Goal: Task Accomplishment & Management: Use online tool/utility

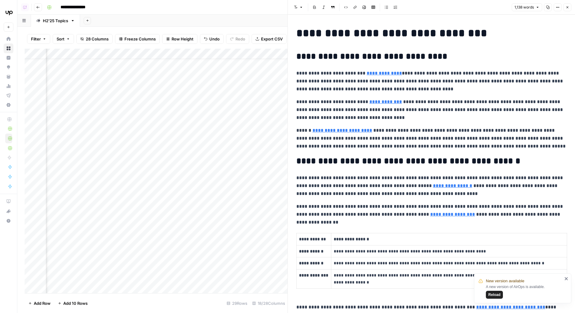
scroll to position [18, 772]
click at [568, 9] on icon "button" at bounding box center [567, 7] width 4 height 4
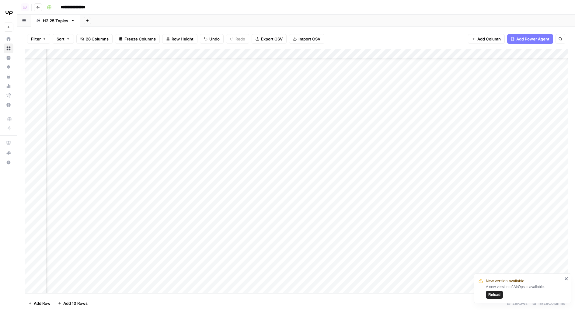
scroll to position [15, 227]
click at [376, 80] on div "Add Column" at bounding box center [296, 171] width 543 height 244
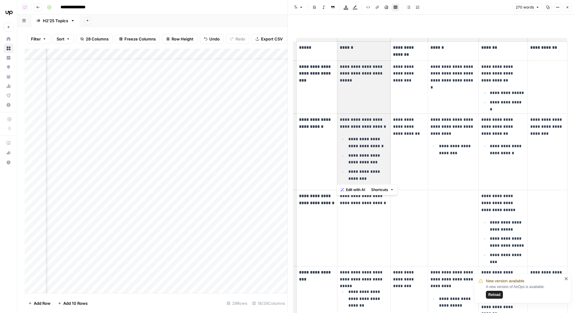
drag, startPoint x: 353, startPoint y: 47, endPoint x: 353, endPoint y: 194, distance: 147.8
click at [353, 195] on body "**********" at bounding box center [287, 156] width 575 height 313
click at [424, 162] on td "**********" at bounding box center [408, 152] width 37 height 76
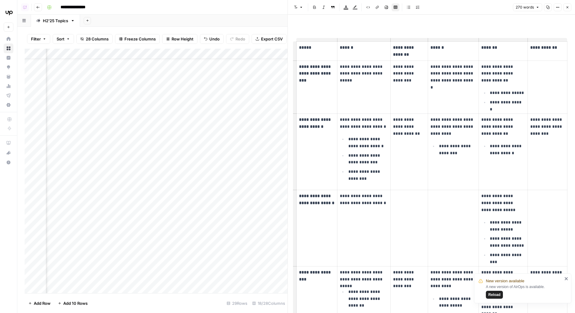
click at [567, 7] on icon "button" at bounding box center [567, 7] width 2 height 2
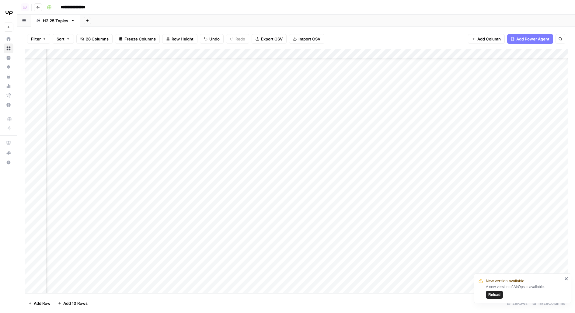
click at [319, 80] on div "Add Column" at bounding box center [296, 171] width 543 height 244
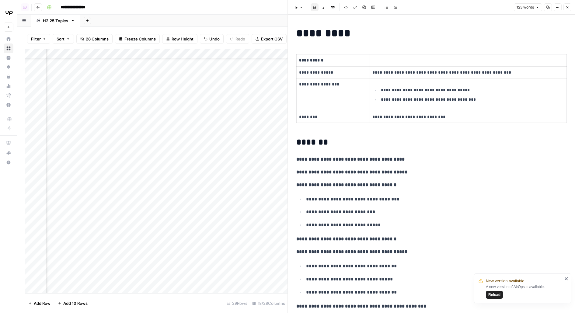
click at [566, 7] on icon "button" at bounding box center [567, 7] width 4 height 4
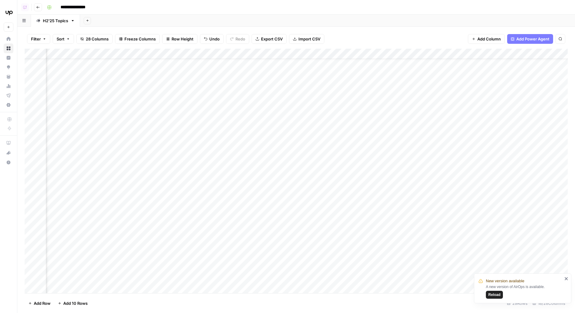
scroll to position [15, 59]
click at [260, 80] on div "Add Column" at bounding box center [296, 171] width 543 height 244
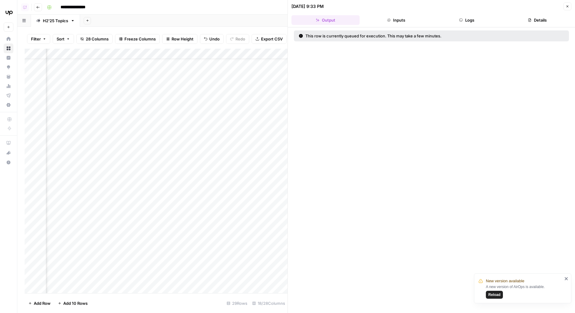
click at [472, 24] on button "Logs" at bounding box center [466, 20] width 68 height 10
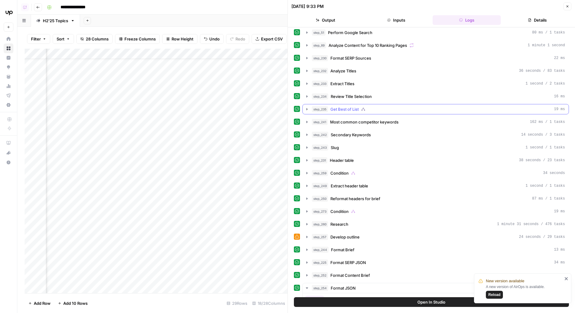
scroll to position [15, 0]
click at [402, 171] on div "step_259 Condition 34 seconds" at bounding box center [438, 174] width 253 height 6
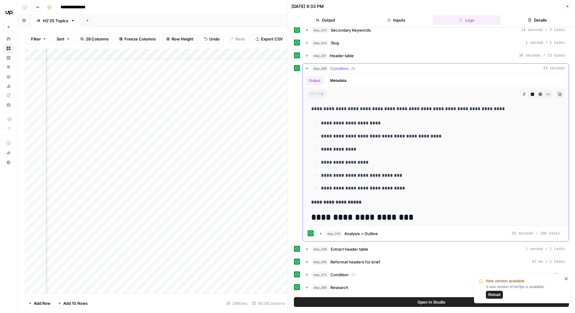
scroll to position [17, 0]
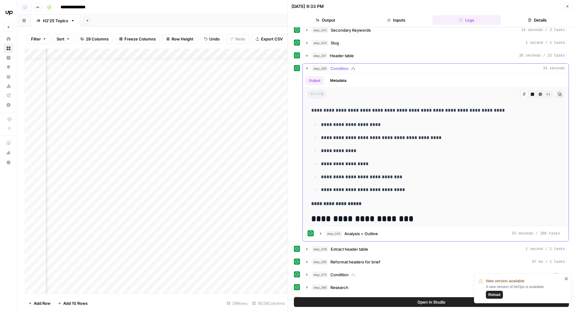
drag, startPoint x: 327, startPoint y: 200, endPoint x: 373, endPoint y: 201, distance: 46.2
click at [374, 201] on p "**********" at bounding box center [435, 204] width 249 height 8
click at [569, 6] on icon "button" at bounding box center [567, 7] width 4 height 4
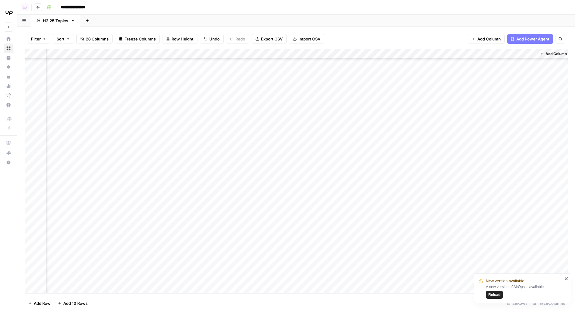
scroll to position [103, 522]
click at [421, 165] on div "Add Column" at bounding box center [296, 171] width 543 height 244
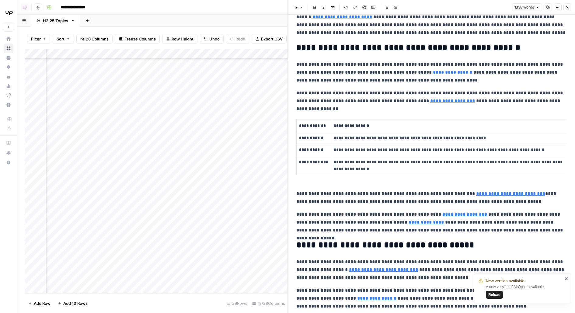
scroll to position [123, 0]
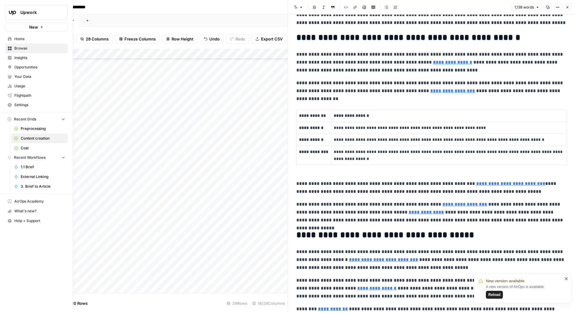
click at [25, 78] on span "Your Data" at bounding box center [39, 76] width 51 height 5
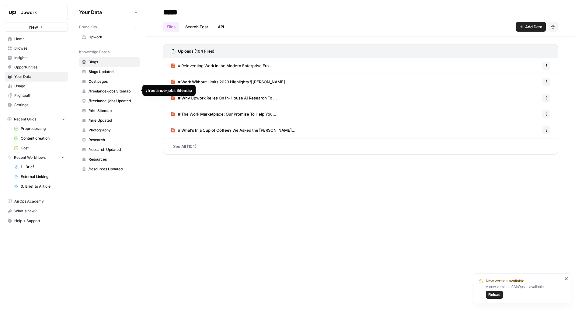
click at [102, 93] on link "/freelance-jobs Sitemap" at bounding box center [109, 91] width 61 height 10
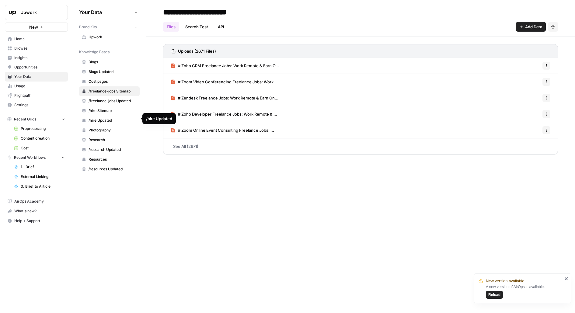
click at [103, 85] on link "Cost pages" at bounding box center [109, 82] width 61 height 10
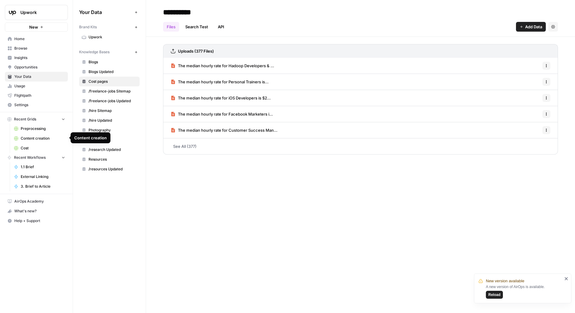
click at [32, 140] on span "Content creation" at bounding box center [43, 138] width 44 height 5
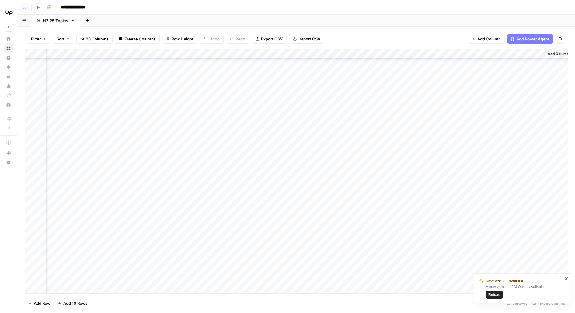
scroll to position [121, 523]
click at [416, 148] on div "Add Column" at bounding box center [296, 171] width 543 height 244
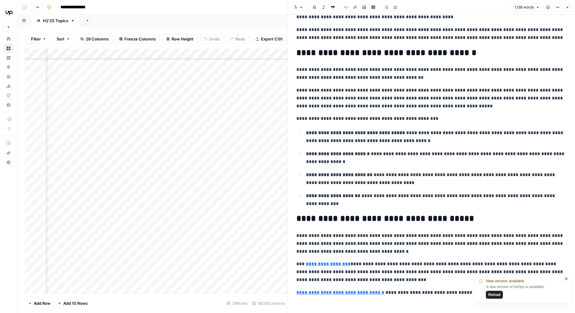
scroll to position [795, 0]
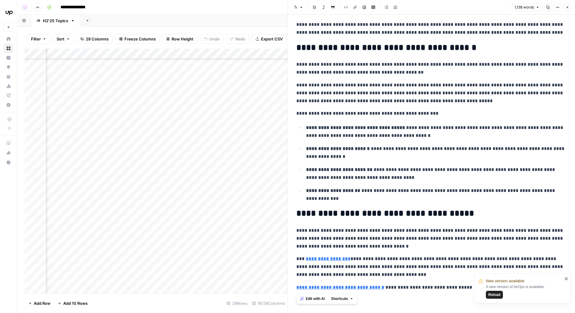
drag, startPoint x: 296, startPoint y: 214, endPoint x: 462, endPoint y: 293, distance: 184.3
click at [568, 8] on icon "button" at bounding box center [567, 7] width 4 height 4
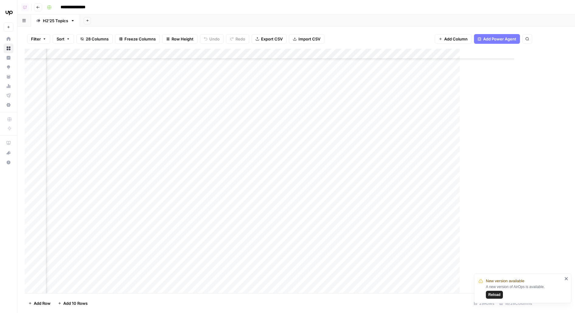
scroll to position [121, 516]
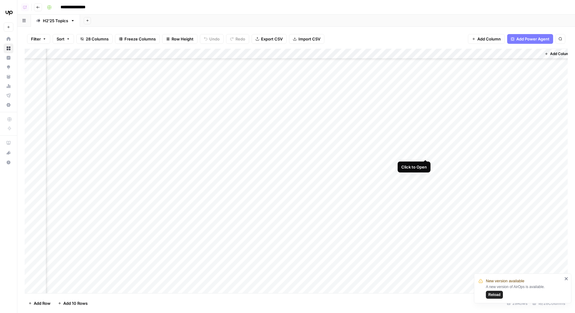
click at [427, 148] on div "Add Column" at bounding box center [296, 171] width 543 height 244
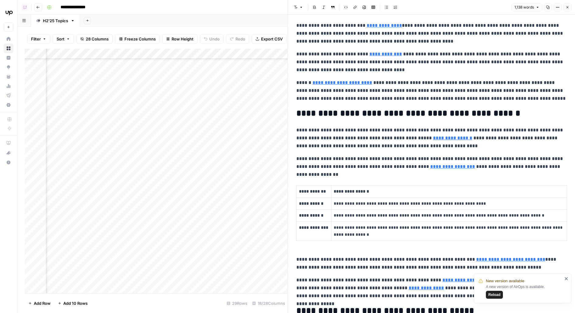
scroll to position [46, 0]
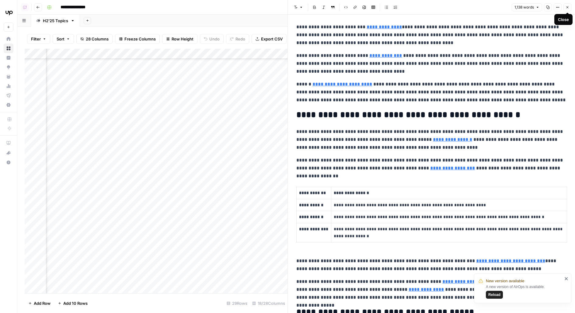
click at [566, 9] on icon "button" at bounding box center [567, 7] width 4 height 4
